Goal: Transaction & Acquisition: Purchase product/service

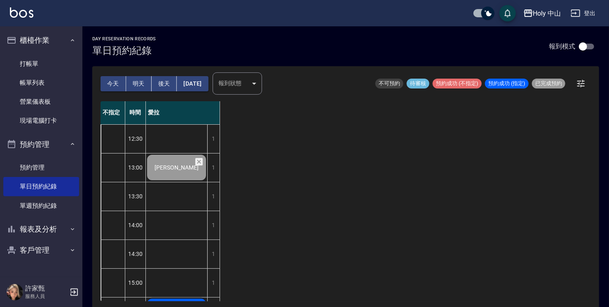
scroll to position [126, 0]
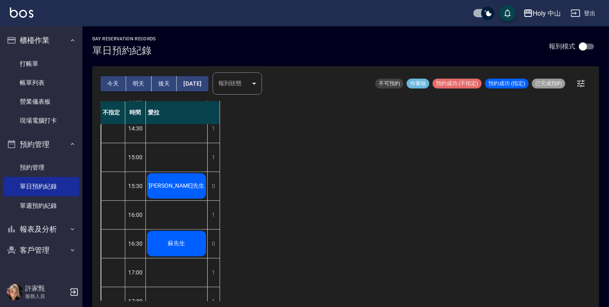
click at [189, 185] on div "[PERSON_NAME]先生" at bounding box center [176, 186] width 61 height 28
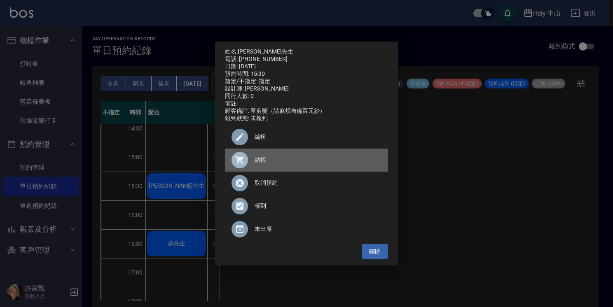
click at [260, 164] on span "結帳" at bounding box center [318, 160] width 127 height 9
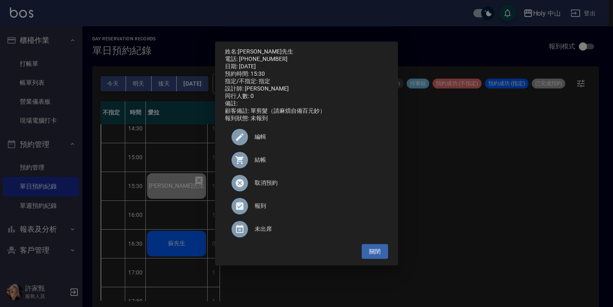
click at [492, 239] on div "姓名: 黃先生 電話: 0921073911 日期: 2025/10/07 預約時間: 15:30 指定/不指定: 指定 設計師: 愛拉 同行人數: 0 備註…" at bounding box center [306, 153] width 613 height 307
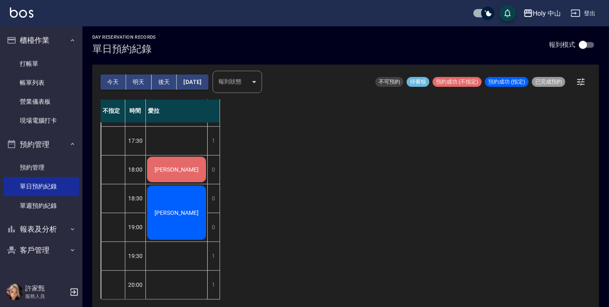
scroll to position [2, 0]
click at [343, 199] on div "不指定 時間 愛拉 12:30 13:00 13:30 14:00 14:30 15:00 15:30 16:00 16:30 17:00 17:30 18:…" at bounding box center [346, 199] width 490 height 200
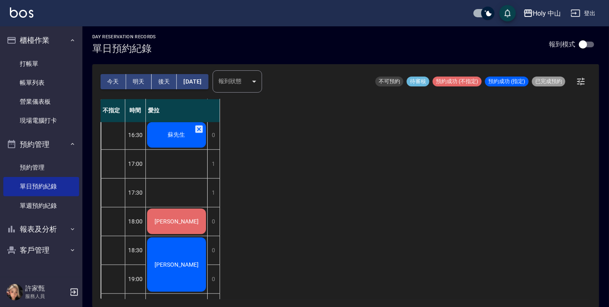
scroll to position [126, 0]
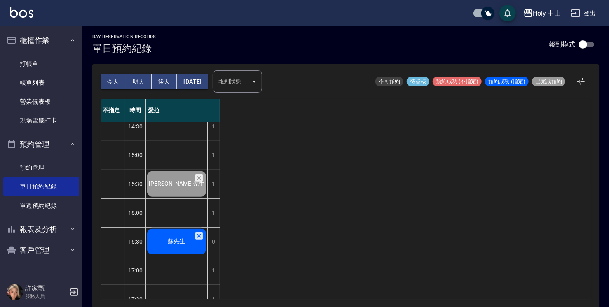
click at [178, 246] on div "蘇先生" at bounding box center [176, 242] width 61 height 28
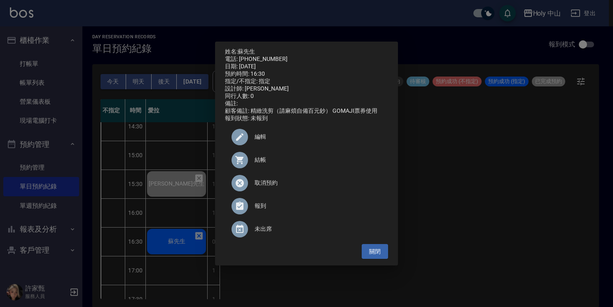
click at [261, 164] on span "結帳" at bounding box center [318, 160] width 127 height 9
click at [449, 213] on div "姓名: 蘇先生 電話: 0902167886 日期: 2025/10/07 預約時間: 16:30 指定/不指定: 指定 設計師: 愛拉 同行人數: 0 備註…" at bounding box center [306, 153] width 613 height 307
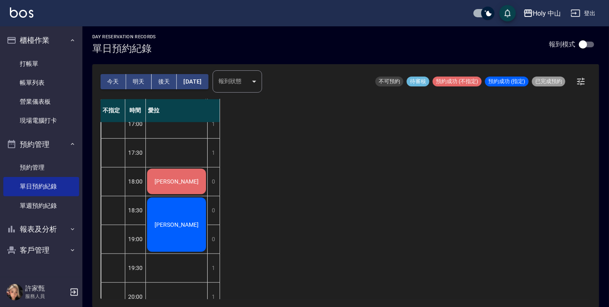
scroll to position [290, 0]
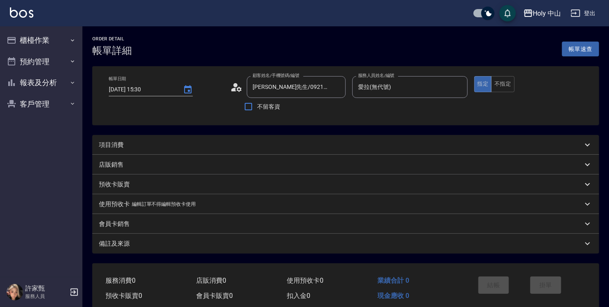
click at [115, 144] on p "項目消費" at bounding box center [111, 145] width 25 height 9
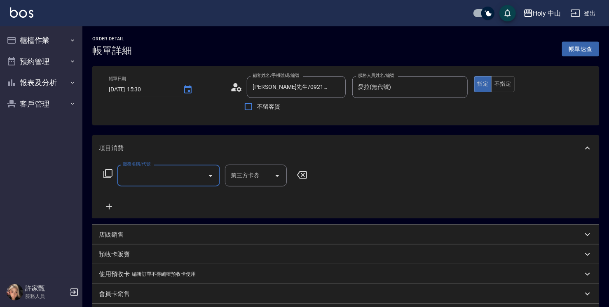
click at [149, 179] on input "服務名稱/代號" at bounding box center [162, 176] width 83 height 14
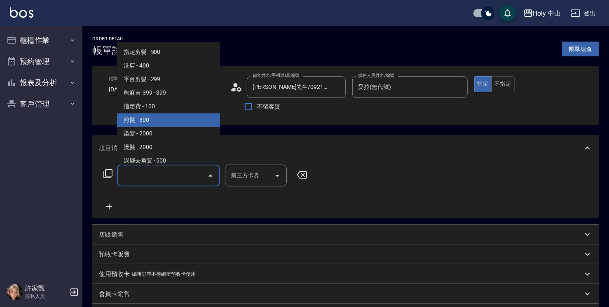
click at [154, 119] on span "剪髮 - 300" at bounding box center [168, 120] width 103 height 14
type input "剪髮(C02)"
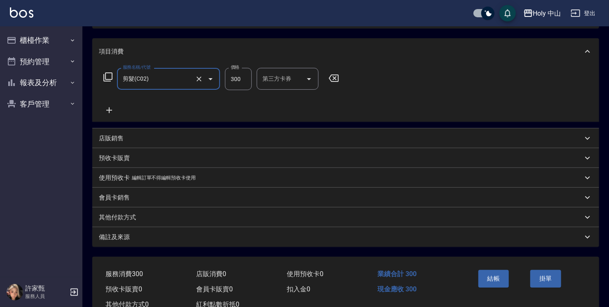
scroll to position [124, 0]
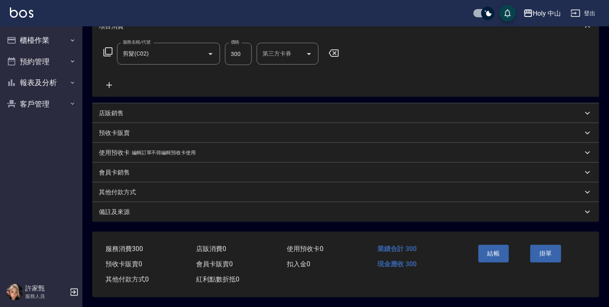
click at [310, 213] on div "備註及來源" at bounding box center [341, 212] width 484 height 9
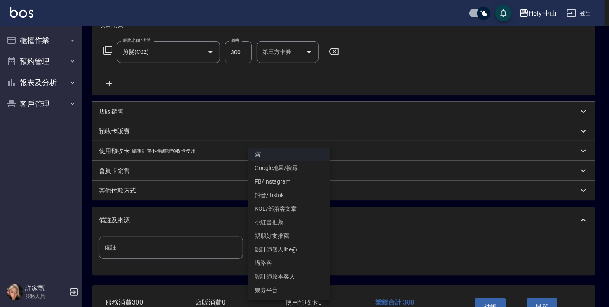
click at [267, 253] on body "Holy 中山 登出 櫃檯作業 打帳單 帳單列表 營業儀表板 現場電腦打卡 預約管理 預約管理 單日預約紀錄 單週預約紀錄 報表及分析 報表目錄 店家日報表 …" at bounding box center [304, 118] width 609 height 485
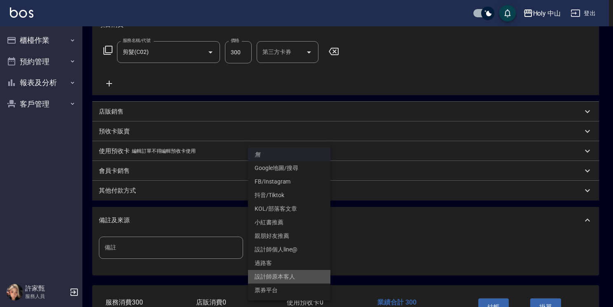
click at [290, 278] on li "設計師原本客人" at bounding box center [289, 277] width 82 height 14
type input "設計師原本客人"
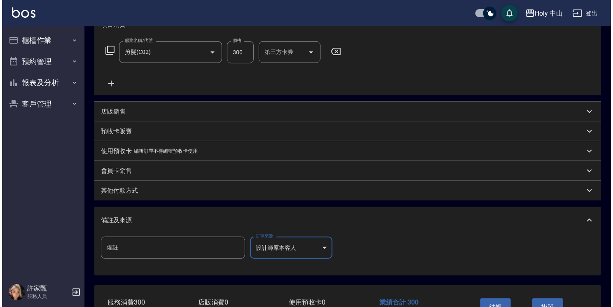
scroll to position [165, 0]
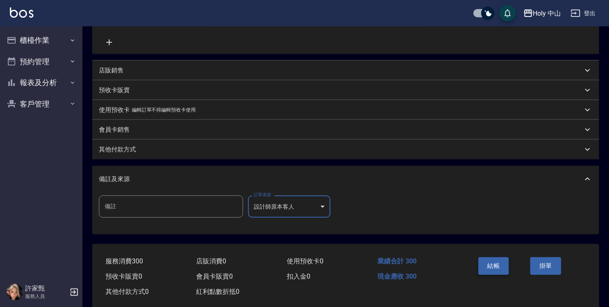
click at [483, 268] on button "結帳" at bounding box center [493, 266] width 31 height 17
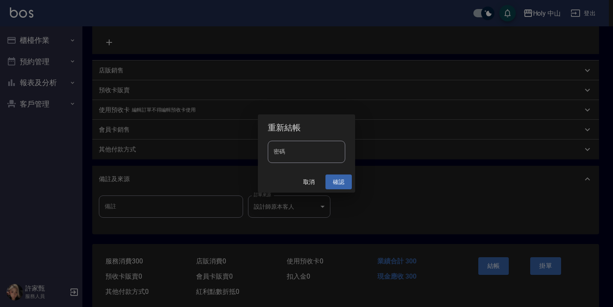
click at [340, 184] on button "確認" at bounding box center [339, 182] width 26 height 15
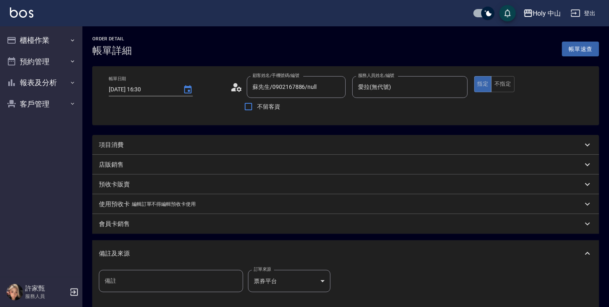
click at [181, 147] on div "項目消費" at bounding box center [341, 145] width 484 height 9
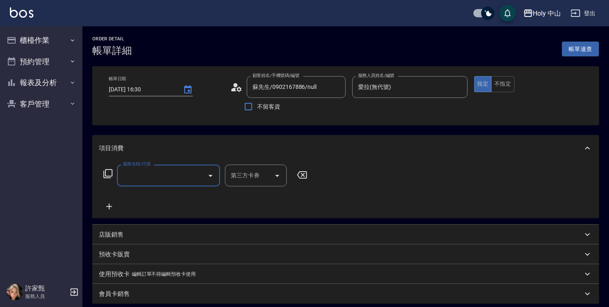
click at [152, 175] on input "服務名稱/代號" at bounding box center [162, 176] width 83 height 14
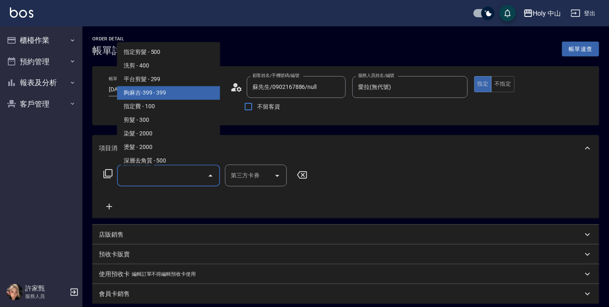
click at [178, 93] on span "夠麻吉-399 - 399" at bounding box center [168, 93] width 103 height 14
type input "夠麻吉-399(5)"
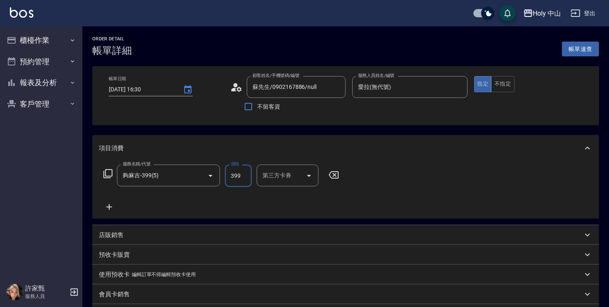
click at [239, 178] on input "399" at bounding box center [238, 176] width 27 height 22
click at [307, 176] on icon "Open" at bounding box center [309, 176] width 10 height 10
type input "349"
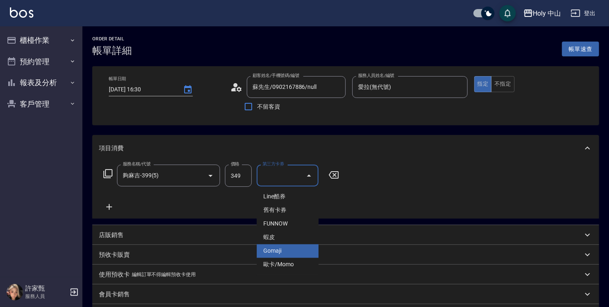
click at [275, 252] on span "Gomaji" at bounding box center [288, 252] width 62 height 14
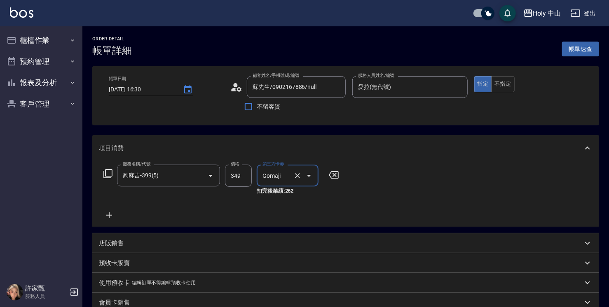
type input "Gomaji"
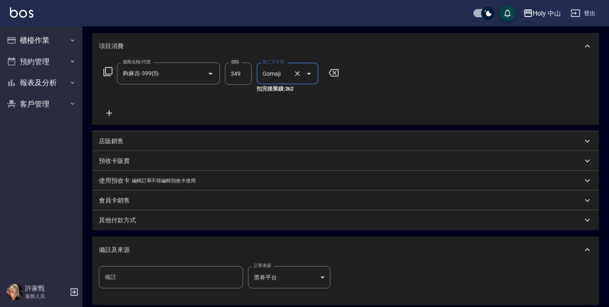
scroll to position [124, 0]
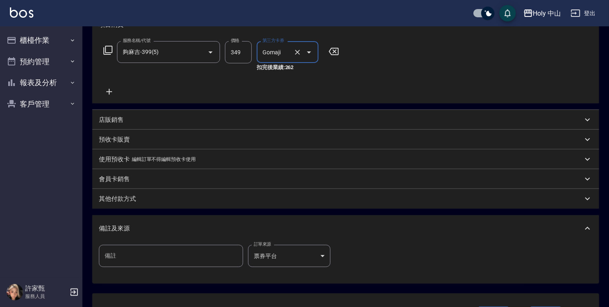
click at [259, 254] on body "Holy 中山 登出 櫃檯作業 打帳單 帳單列表 營業儀表板 現場電腦打卡 預約管理 預約管理 單日預約紀錄 單週預約紀錄 報表及分析 報表目錄 店家日報表 …" at bounding box center [304, 122] width 609 height 493
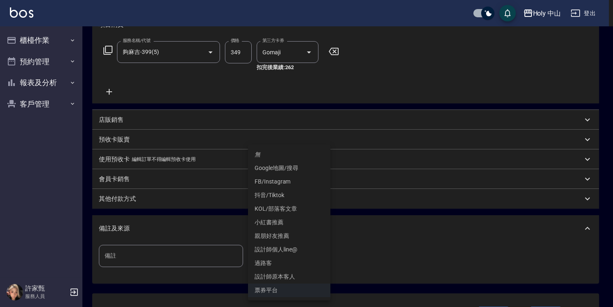
click at [388, 248] on div at bounding box center [306, 153] width 613 height 307
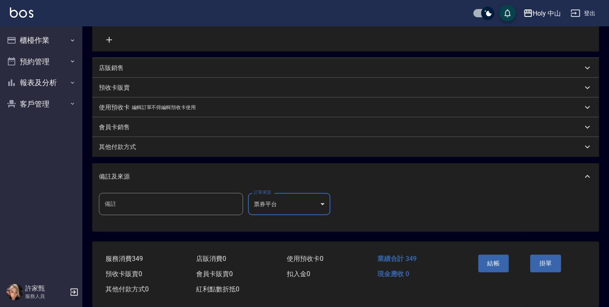
scroll to position [188, 0]
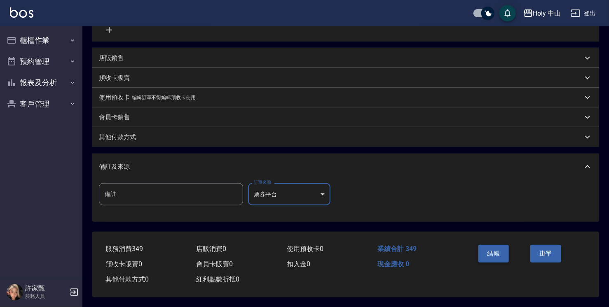
click at [492, 253] on button "結帳" at bounding box center [493, 253] width 31 height 17
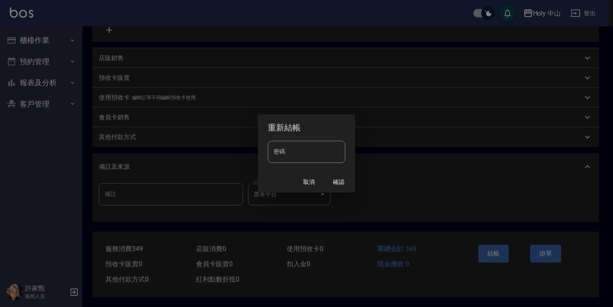
click at [446, 185] on div "重新結帳 密碼 密碼 取消 確認" at bounding box center [306, 153] width 613 height 307
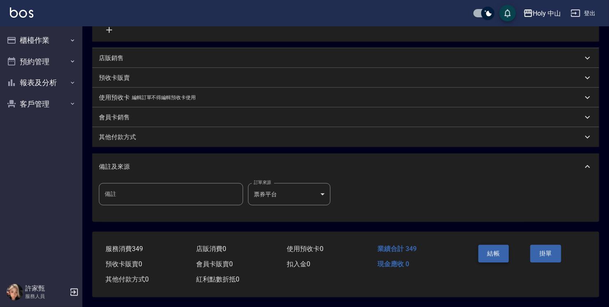
click at [495, 249] on button "結帳" at bounding box center [493, 253] width 31 height 17
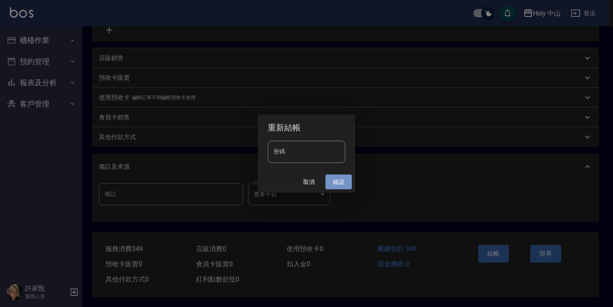
click at [340, 185] on button "確認" at bounding box center [339, 182] width 26 height 15
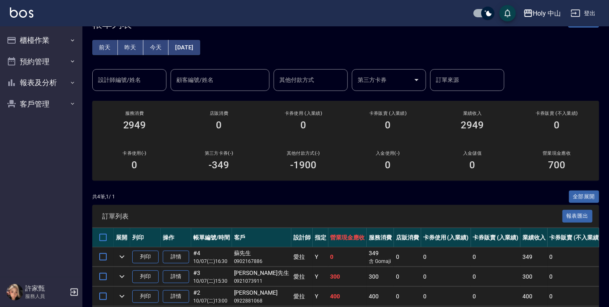
scroll to position [82, 0]
